Goal: Check status: Check status

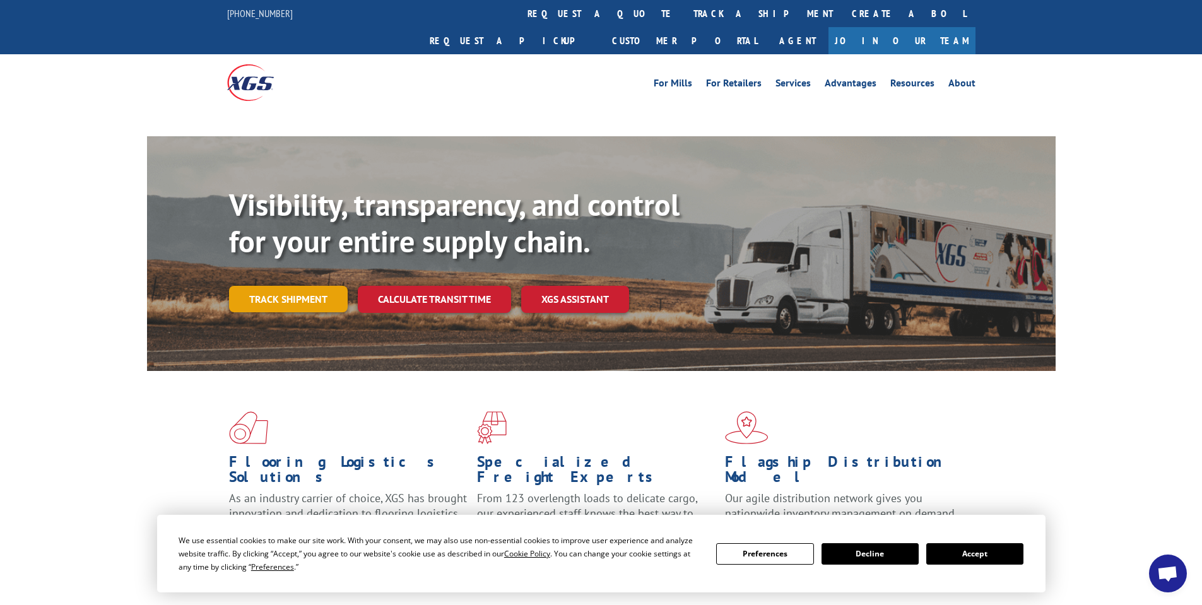
click at [270, 286] on link "Track shipment" at bounding box center [288, 299] width 119 height 27
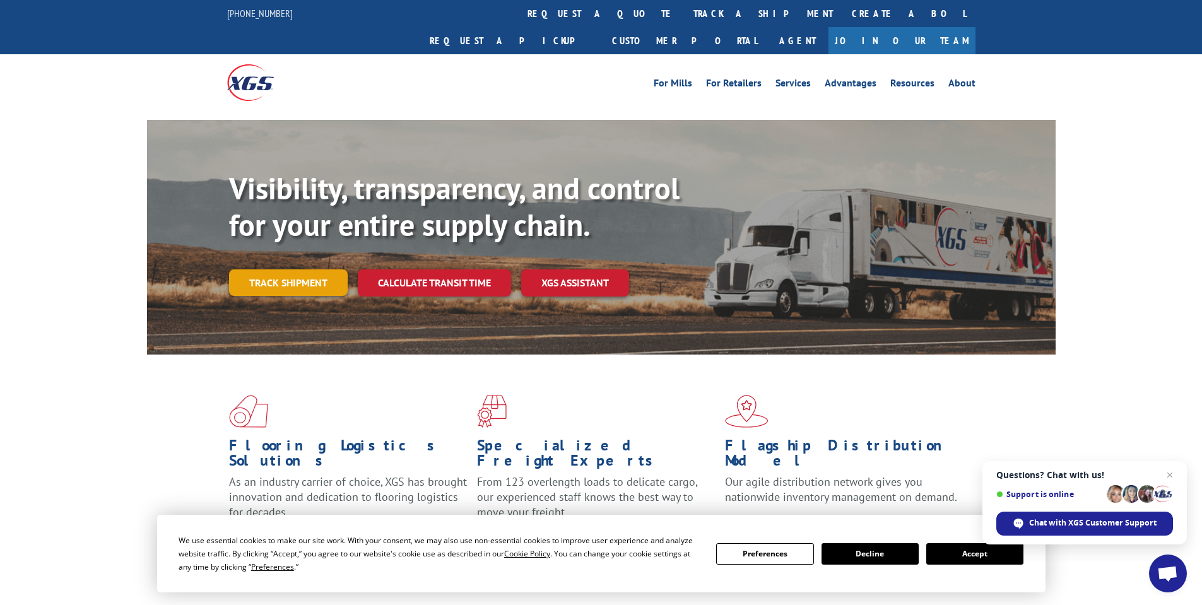
click at [307, 269] on link "Track shipment" at bounding box center [288, 282] width 119 height 27
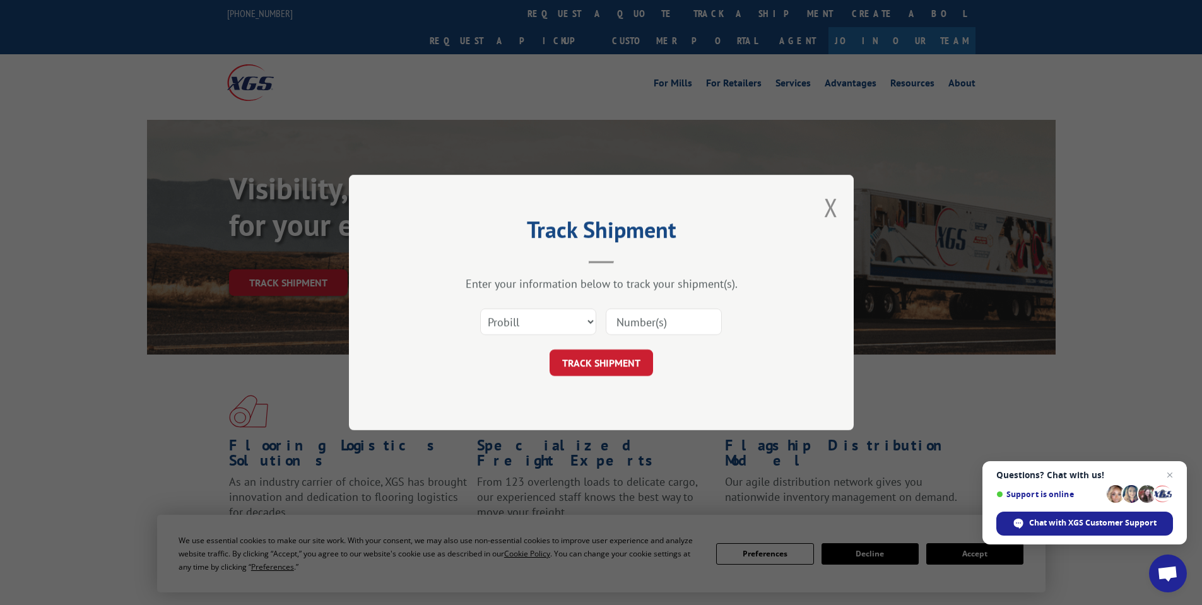
click at [641, 324] on input at bounding box center [664, 322] width 116 height 27
paste input "09820038"
type input "09820038"
click at [607, 354] on button "TRACK SHIPMENT" at bounding box center [601, 363] width 103 height 27
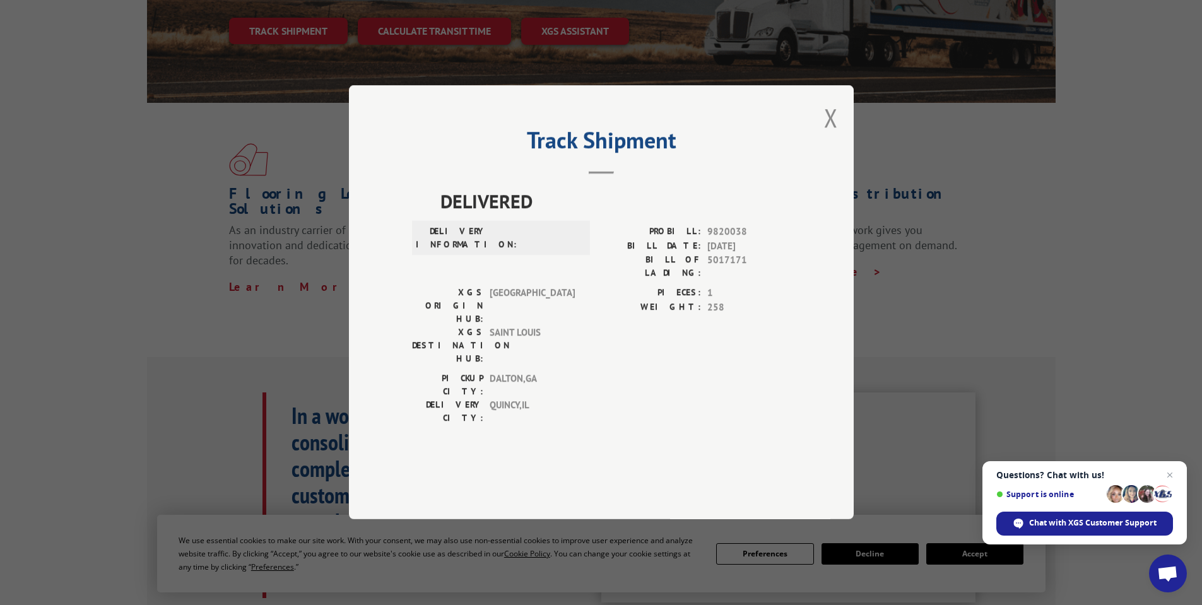
scroll to position [252, 0]
click at [639, 352] on div "PIECES: 1 WEIGHT: 258" at bounding box center [695, 329] width 189 height 86
drag, startPoint x: 834, startPoint y: 157, endPoint x: 717, endPoint y: 235, distance: 140.5
click at [825, 134] on button "Close modal" at bounding box center [831, 117] width 14 height 33
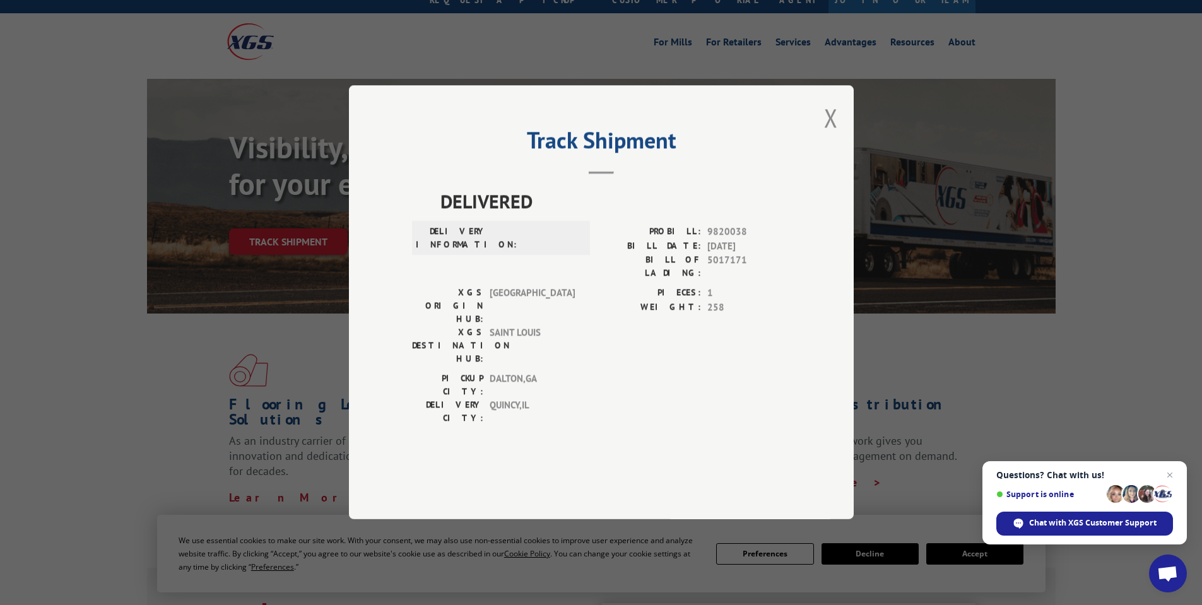
scroll to position [63, 0]
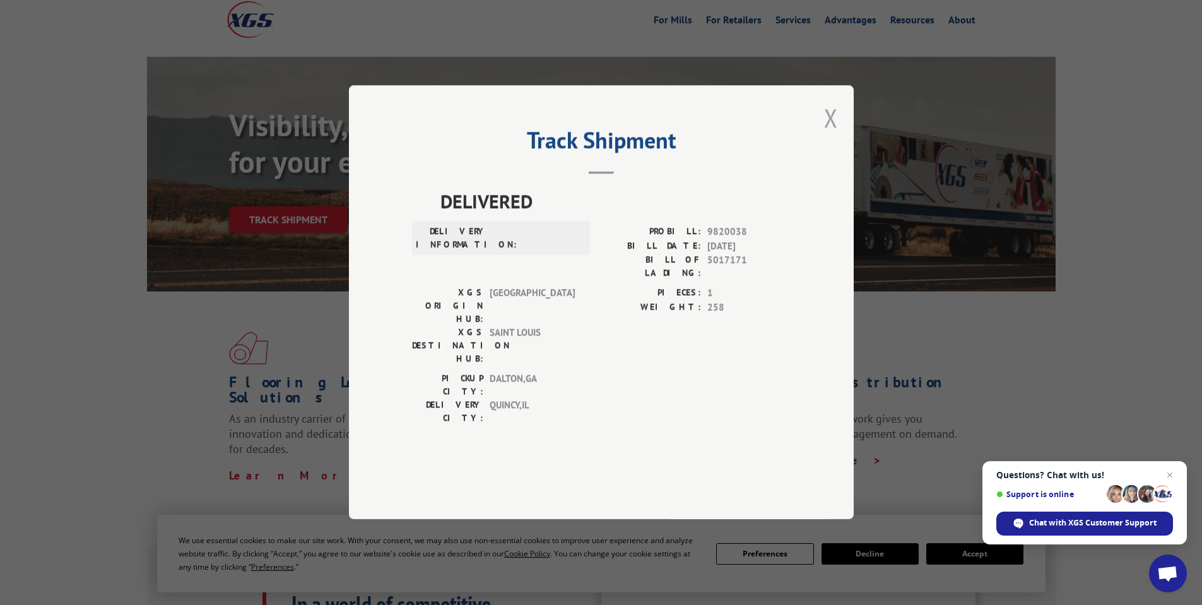
click at [836, 134] on button "Close modal" at bounding box center [831, 117] width 14 height 33
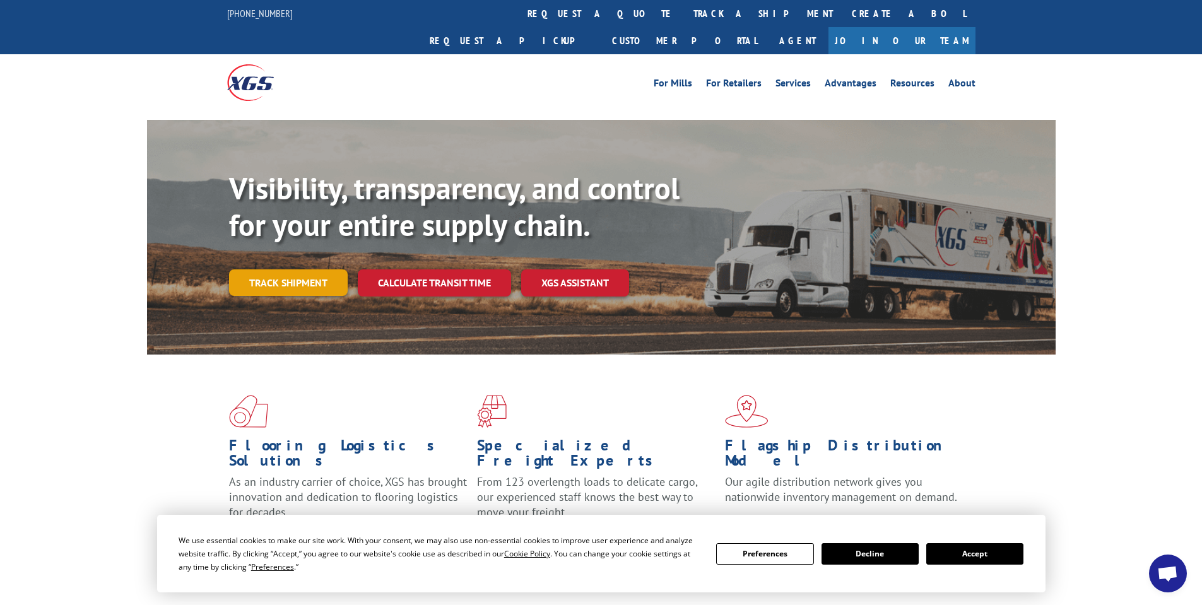
click at [262, 269] on link "Track shipment" at bounding box center [288, 282] width 119 height 27
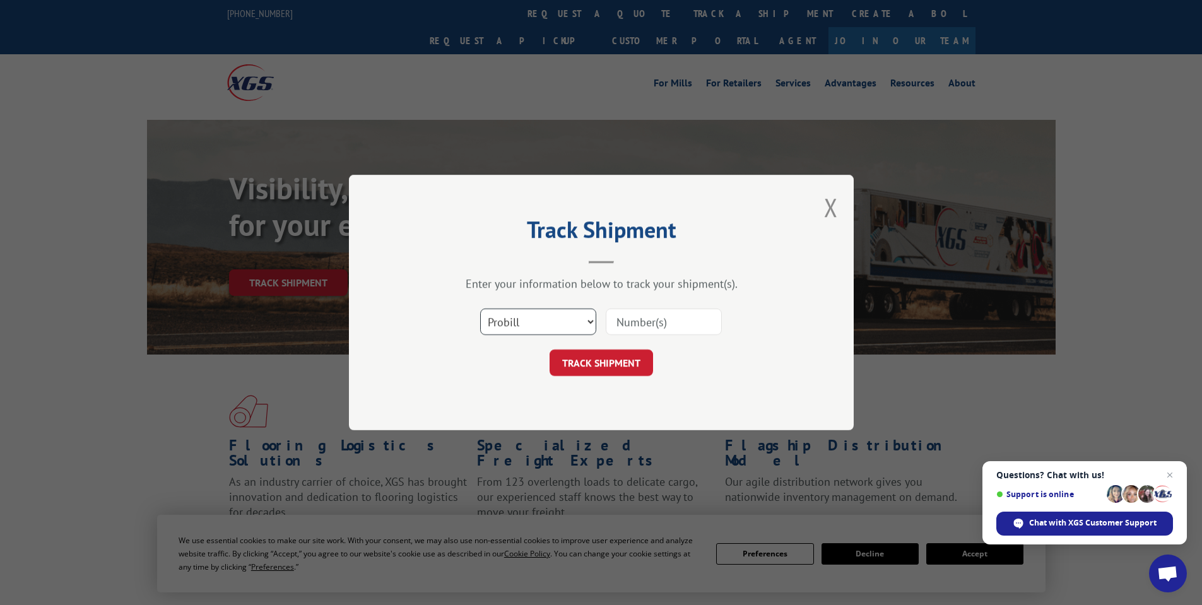
click at [556, 331] on select "Select category... Probill BOL PO" at bounding box center [538, 322] width 116 height 27
select select "po"
click at [480, 309] on select "Select category... Probill BOL PO" at bounding box center [538, 322] width 116 height 27
click at [664, 321] on input at bounding box center [664, 322] width 116 height 27
paste input "09820038"
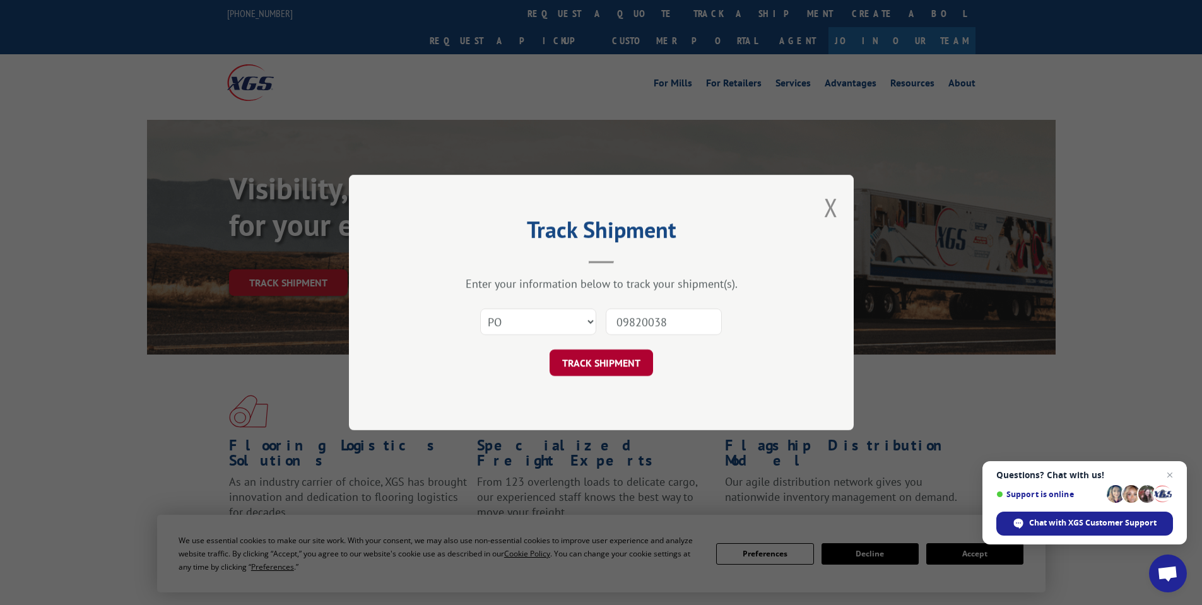
type input "09820038"
click at [620, 368] on button "TRACK SHIPMENT" at bounding box center [601, 363] width 103 height 27
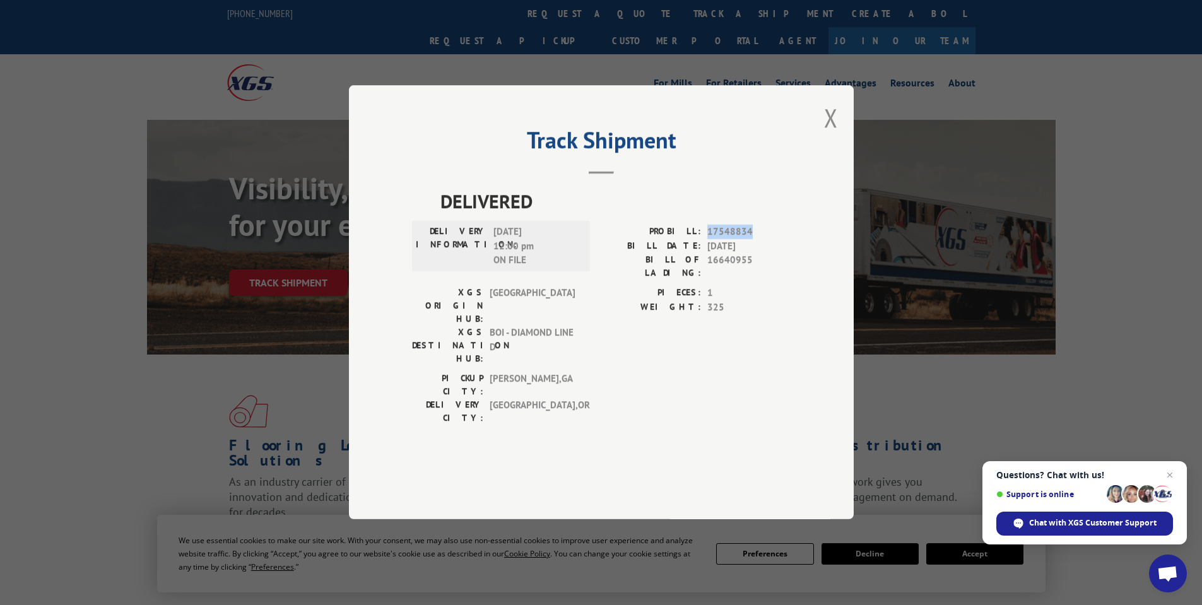
drag, startPoint x: 762, startPoint y: 265, endPoint x: 709, endPoint y: 265, distance: 53.0
click at [709, 240] on span "17548834" at bounding box center [748, 232] width 83 height 15
copy span "17548834"
click at [829, 134] on button "Close modal" at bounding box center [831, 117] width 14 height 33
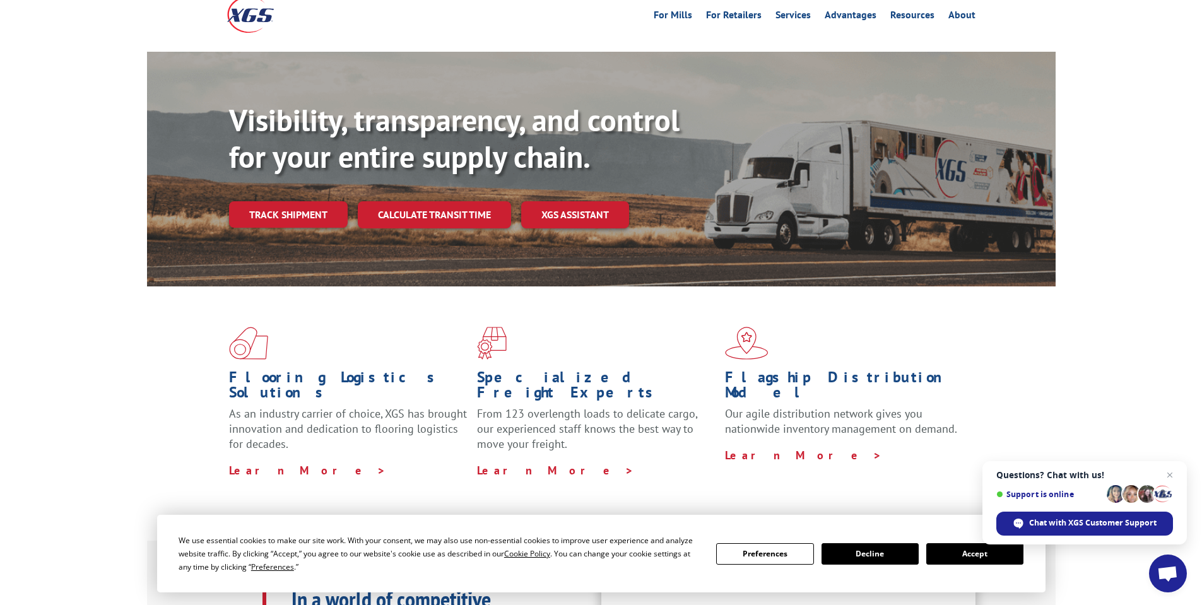
scroll to position [316, 0]
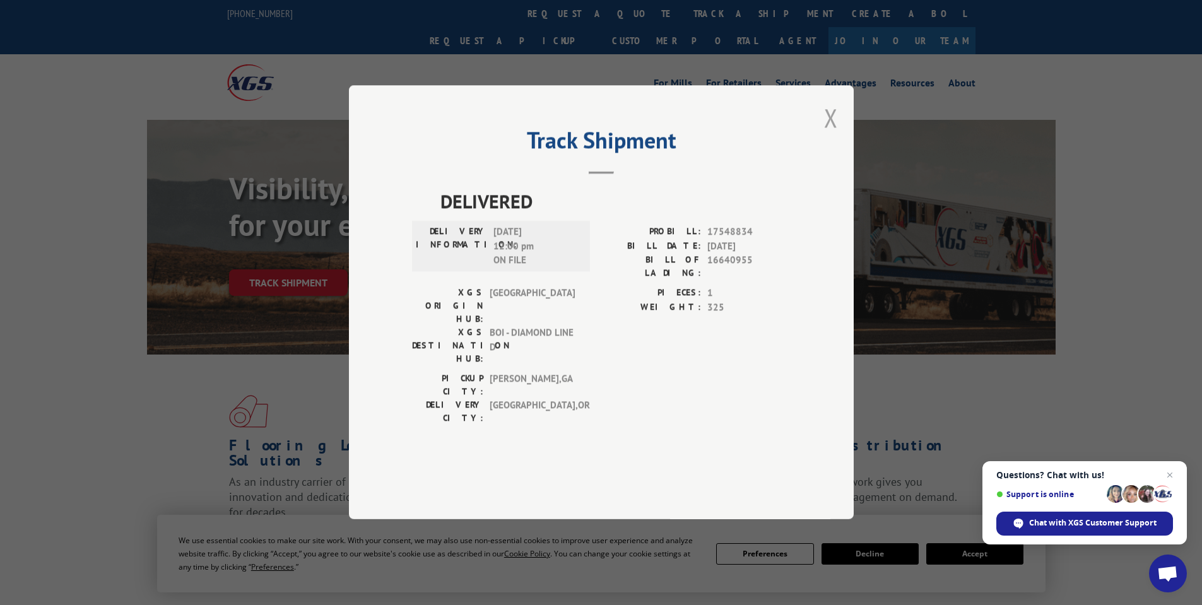
click at [835, 134] on button "Close modal" at bounding box center [831, 117] width 14 height 33
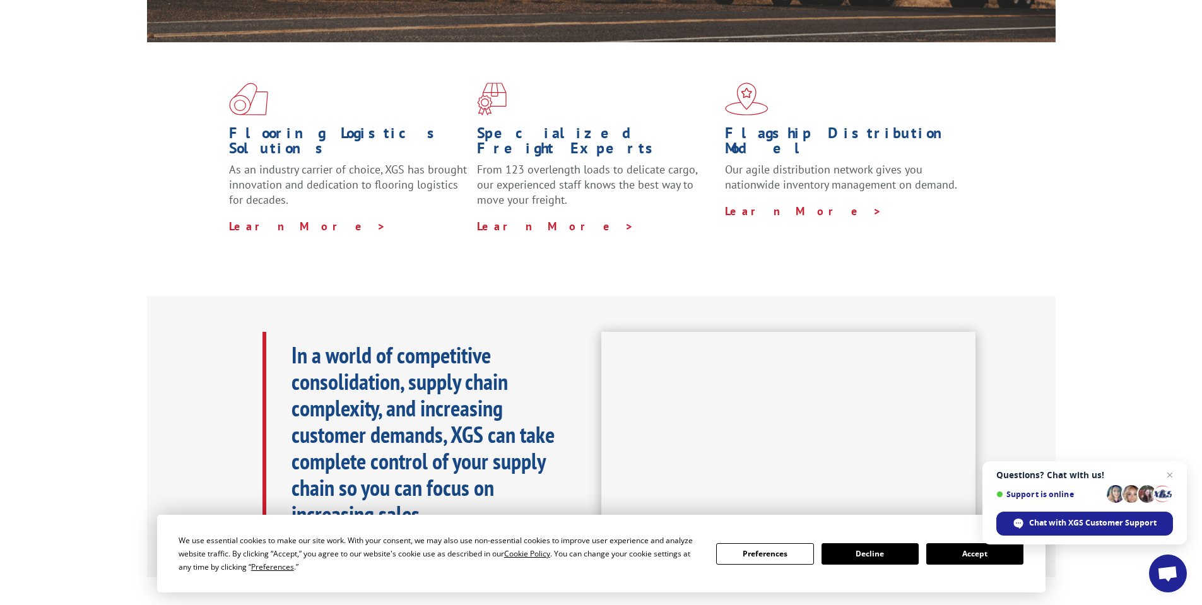
scroll to position [316, 0]
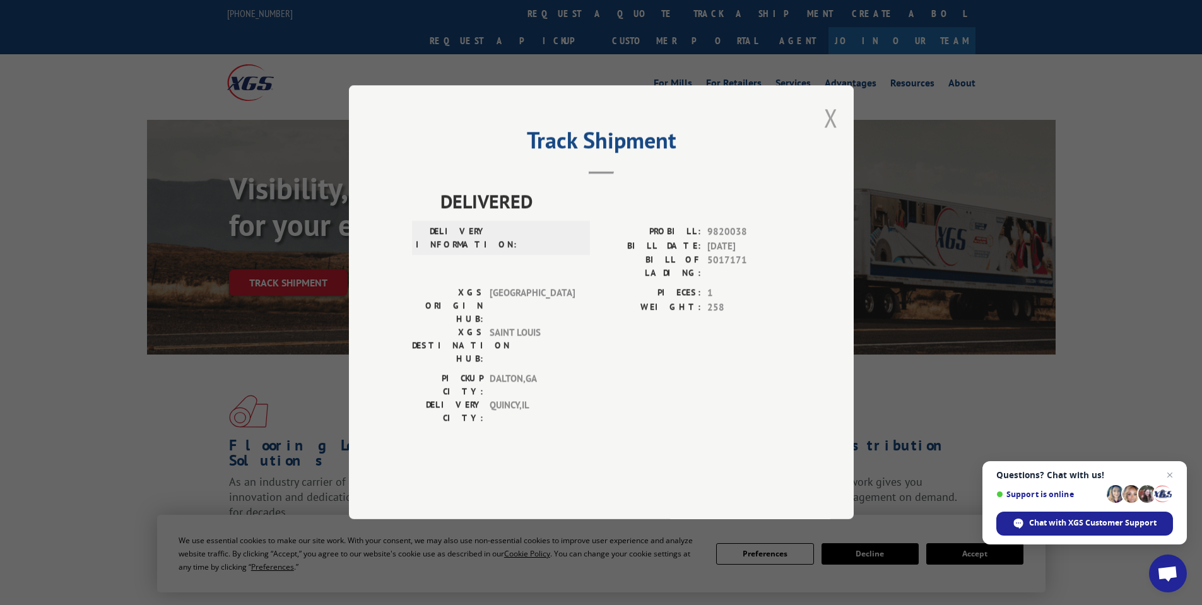
click at [833, 134] on button "Close modal" at bounding box center [831, 117] width 14 height 33
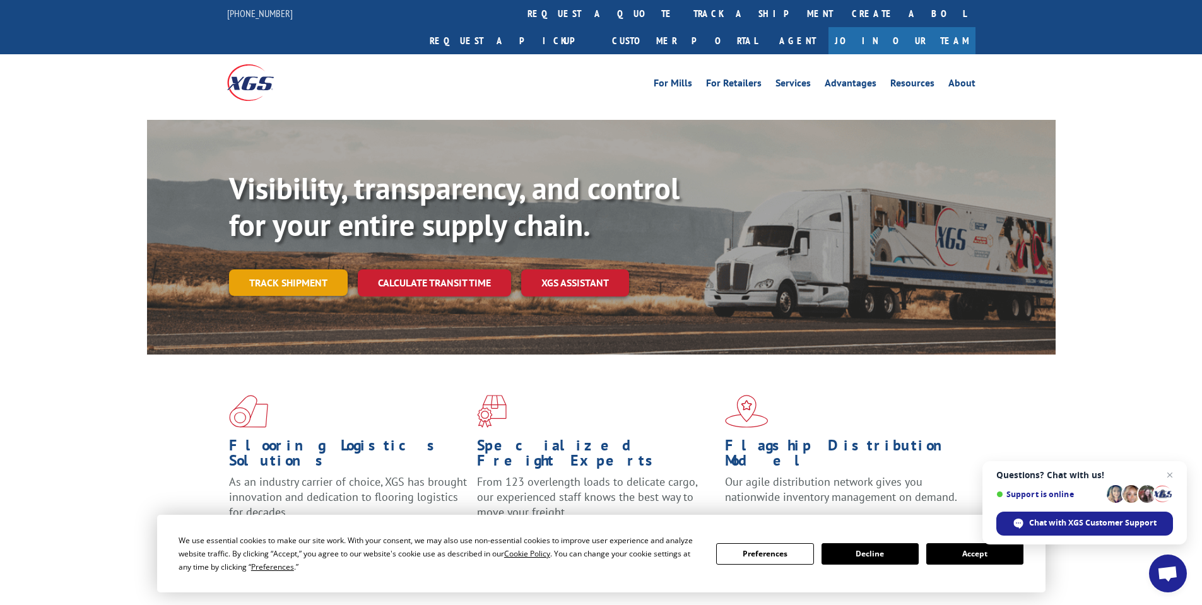
click at [273, 269] on link "Track shipment" at bounding box center [288, 282] width 119 height 27
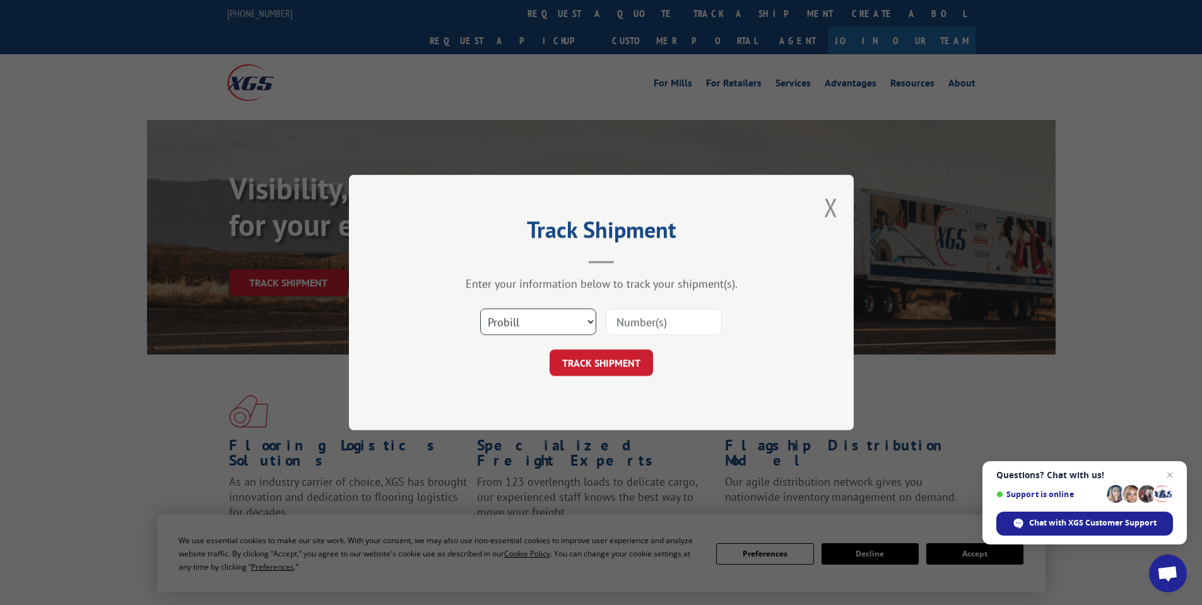
click at [526, 317] on select "Select category... Probill BOL PO" at bounding box center [538, 322] width 116 height 27
select select "po"
click at [480, 309] on select "Select category... Probill BOL PO" at bounding box center [538, 322] width 116 height 27
click at [616, 343] on div "Select category... Probill BOL PO" at bounding box center [601, 322] width 379 height 42
click at [632, 322] on input at bounding box center [664, 322] width 116 height 27
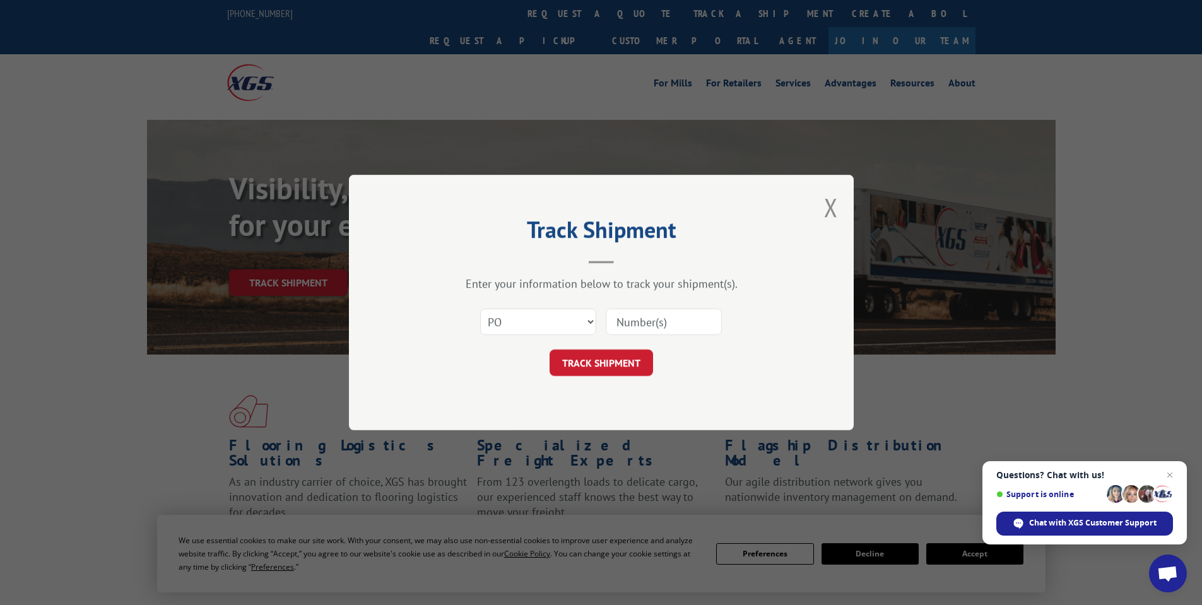
paste input "09820038"
type input "09820038"
click at [607, 362] on button "TRACK SHIPMENT" at bounding box center [601, 363] width 103 height 27
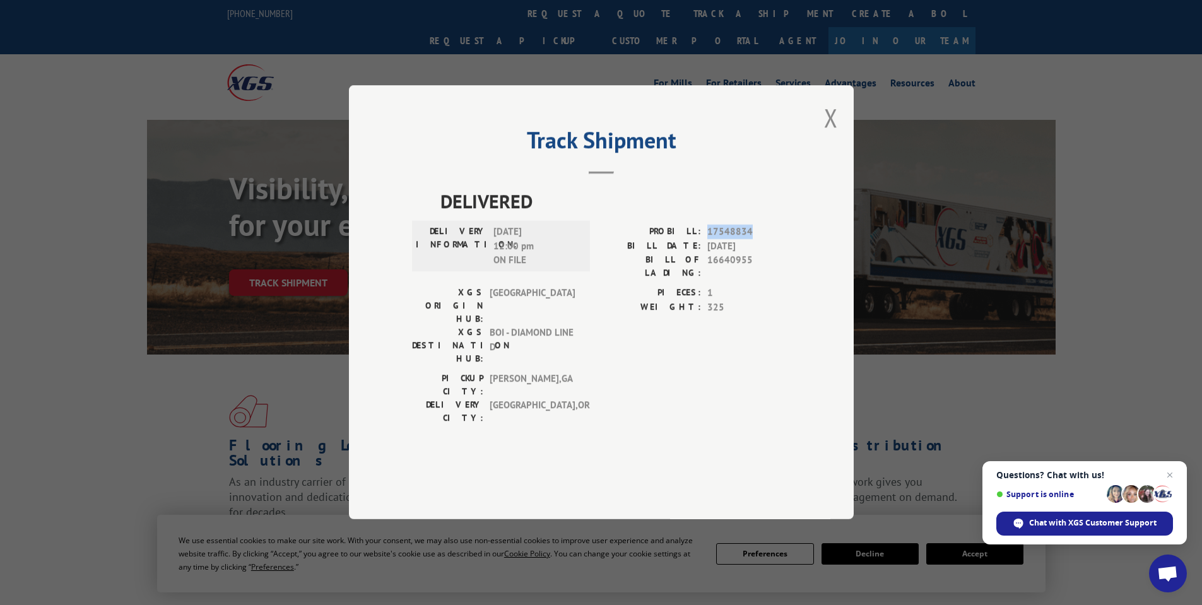
drag, startPoint x: 751, startPoint y: 268, endPoint x: 708, endPoint y: 268, distance: 42.9
click at [708, 240] on span "17548834" at bounding box center [748, 232] width 83 height 15
copy span "17548834"
